Goal: Transaction & Acquisition: Purchase product/service

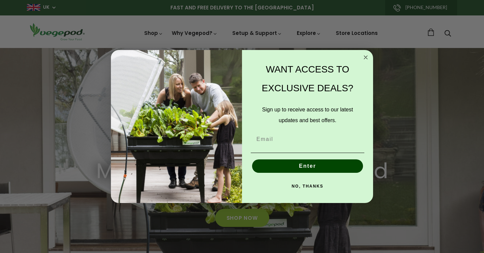
scroll to position [0, 231]
click at [369, 58] on circle "Close dialog" at bounding box center [366, 57] width 8 height 8
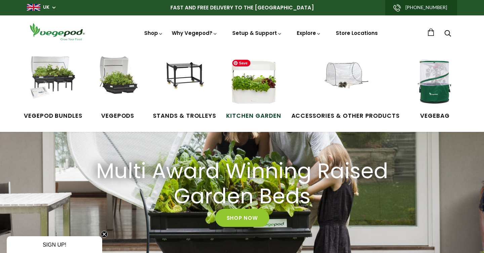
click at [251, 86] on img at bounding box center [253, 81] width 50 height 50
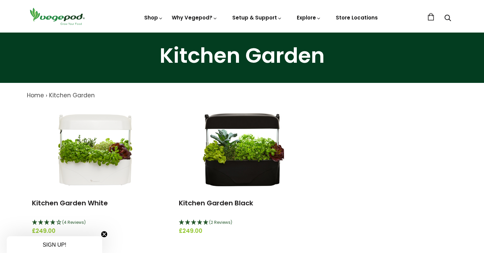
scroll to position [55, 0]
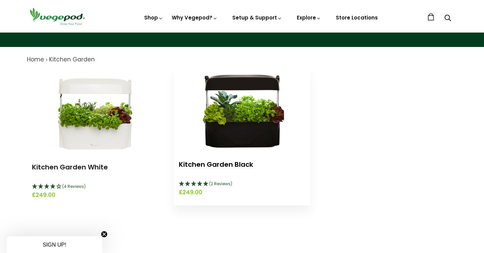
click at [189, 165] on link "Kitchen Garden Black" at bounding box center [216, 164] width 74 height 9
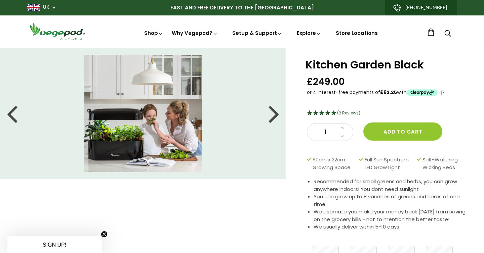
click at [269, 114] on div at bounding box center [273, 113] width 11 height 30
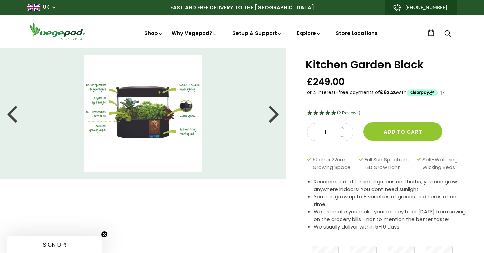
click at [270, 114] on div at bounding box center [273, 113] width 11 height 30
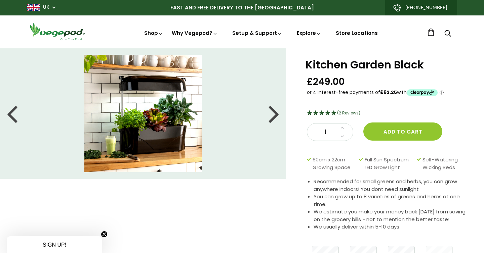
click at [270, 115] on div at bounding box center [273, 113] width 11 height 30
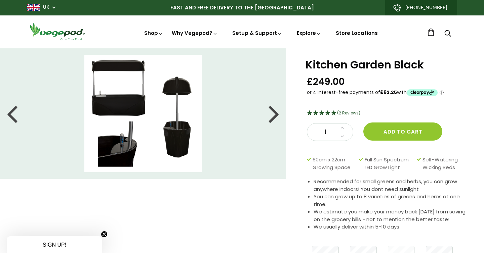
click at [270, 115] on div at bounding box center [273, 113] width 11 height 30
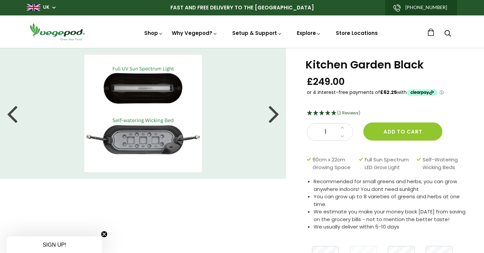
click at [270, 115] on div at bounding box center [273, 113] width 11 height 30
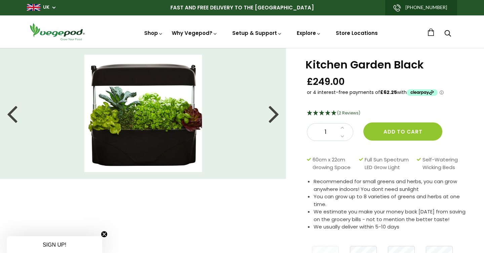
click at [270, 115] on div at bounding box center [273, 113] width 11 height 30
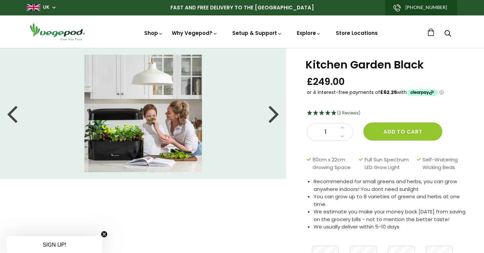
click at [268, 114] on div at bounding box center [273, 113] width 11 height 30
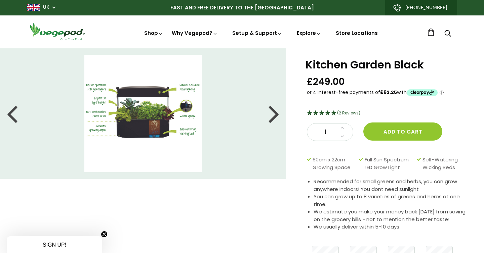
click at [268, 114] on li at bounding box center [143, 114] width 286 height 118
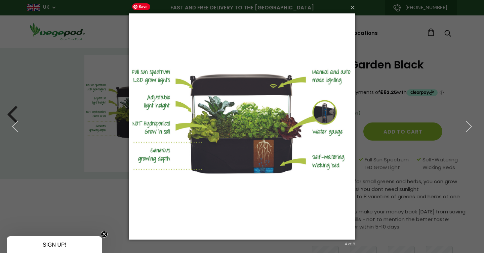
click at [271, 205] on img at bounding box center [242, 126] width 226 height 253
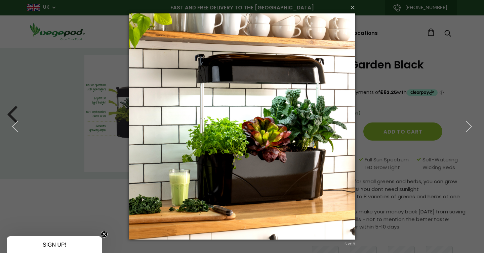
click at [424, 92] on div "× 5 of 8 Loading..." at bounding box center [242, 126] width 484 height 253
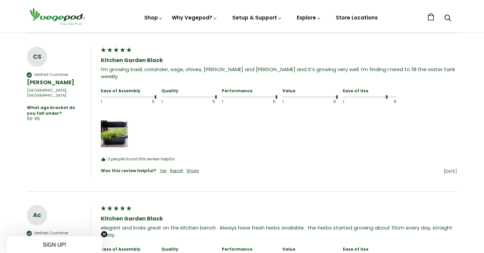
scroll to position [458, 0]
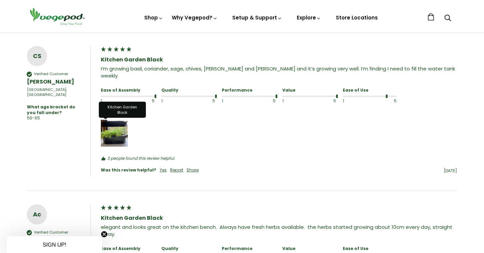
click at [106, 126] on img "Media uploaded by this customer." at bounding box center [114, 133] width 27 height 27
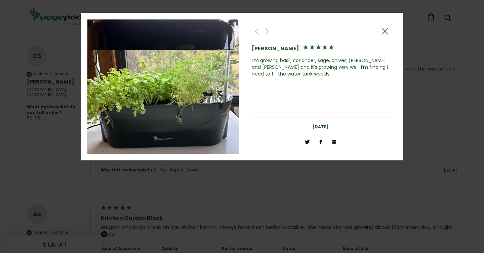
click at [387, 32] on span at bounding box center [385, 31] width 8 height 8
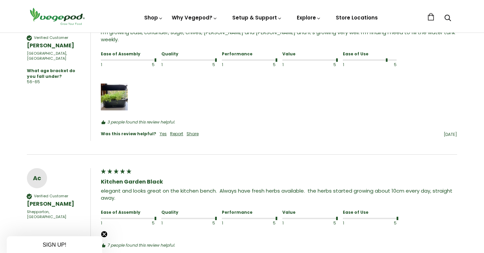
scroll to position [433, 0]
